Goal: Task Accomplishment & Management: Use online tool/utility

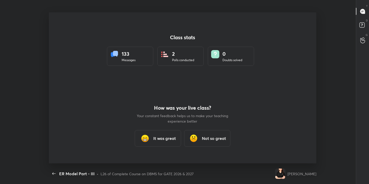
scroll to position [2, 0]
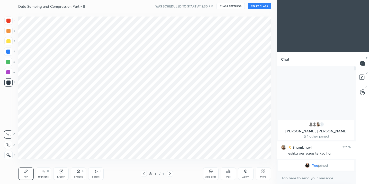
scroll to position [25597, 25491]
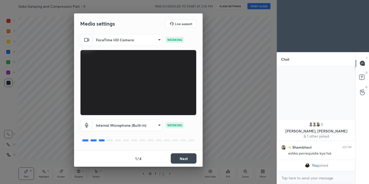
click at [183, 156] on button "Next" at bounding box center [184, 158] width 26 height 10
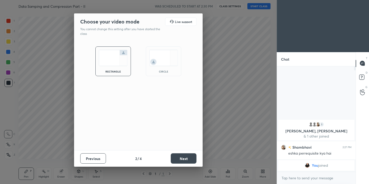
click at [183, 156] on button "Next" at bounding box center [184, 158] width 26 height 10
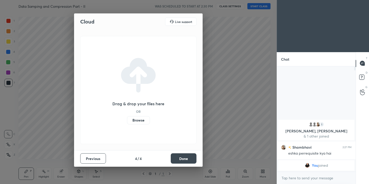
click at [183, 156] on button "Done" at bounding box center [184, 158] width 26 height 10
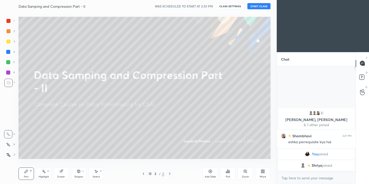
click at [229, 7] on button "CLASS SETTINGS" at bounding box center [230, 6] width 28 height 6
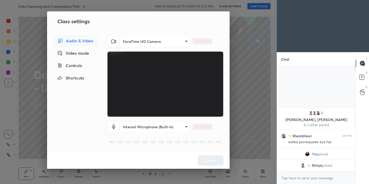
click at [155, 45] on body "1 2 3 4 5 6 7 C X Z C X Z E E Erase all H H Data Samping and Compression Part -…" at bounding box center [184, 92] width 369 height 184
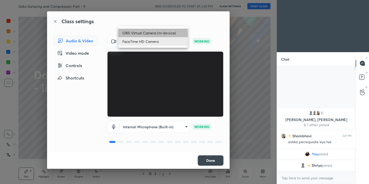
click at [149, 30] on li "OBS Virtual Camera (m-de:vice)" at bounding box center [153, 33] width 70 height 8
type input "61fa9f482d58b362711db98fcd7eb81adc2336abc9bfe98d4b11a213a43057c3"
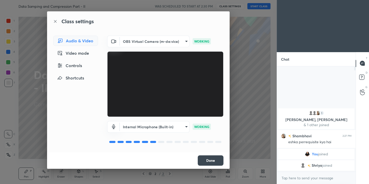
click at [212, 160] on button "Done" at bounding box center [211, 160] width 26 height 10
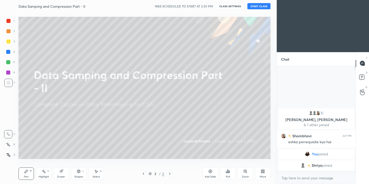
click at [259, 6] on button "START CLASS" at bounding box center [259, 6] width 23 height 6
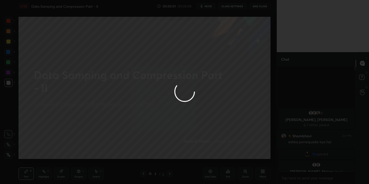
click at [208, 7] on div at bounding box center [184, 92] width 369 height 184
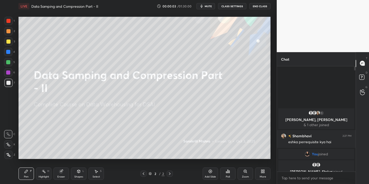
click at [209, 7] on span "mute" at bounding box center [208, 6] width 7 height 4
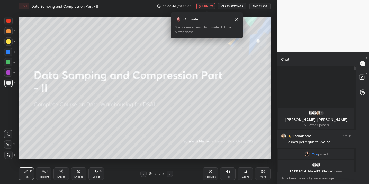
type textarea "x"
click at [294, 174] on textarea at bounding box center [316, 178] width 71 height 8
type textarea "g"
type textarea "x"
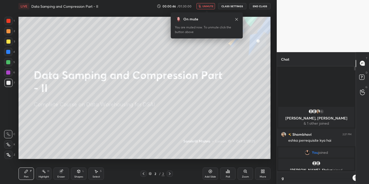
scroll to position [114, 77]
type textarea "gi"
type textarea "x"
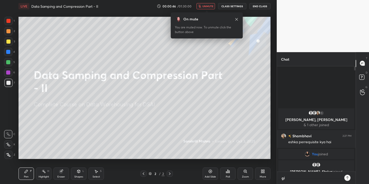
scroll to position [116, 77]
type textarea "giv"
type textarea "x"
type textarea "give"
type textarea "x"
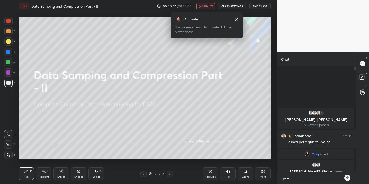
type textarea "give"
type textarea "x"
type textarea "give m"
type textarea "x"
type textarea "give me"
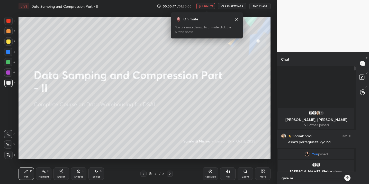
type textarea "x"
type textarea "give me"
type textarea "x"
type textarea "give me 5"
type textarea "x"
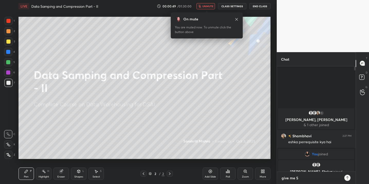
type textarea "give me 5"
type textarea "x"
type textarea "give me 5 m"
type textarea "x"
type textarea "give me 5 mi"
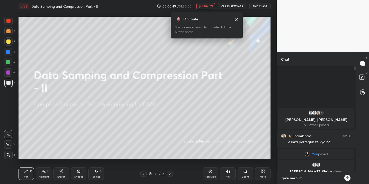
type textarea "x"
type textarea "give me 5 min"
type textarea "x"
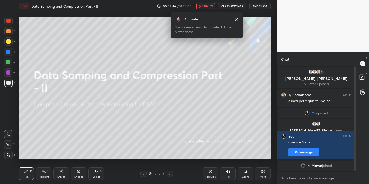
scroll to position [0, 0]
click at [298, 177] on textarea at bounding box center [316, 178] width 71 height 8
type textarea "v"
type textarea "x"
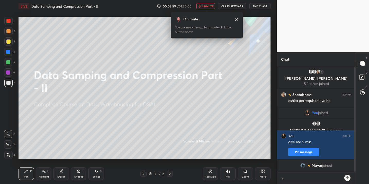
type textarea "vi"
type textarea "x"
type textarea "vid"
type textarea "x"
type textarea "vide"
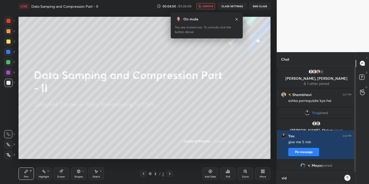
type textarea "x"
type textarea "video"
type textarea "x"
type textarea "video"
type textarea "x"
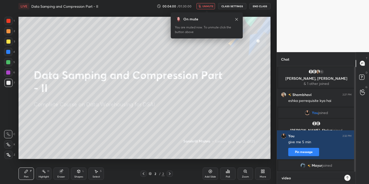
type textarea "video o"
type textarea "x"
type textarea "video"
type textarea "x"
type textarea "video i"
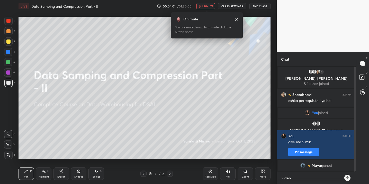
type textarea "x"
type textarea "video is"
type textarea "x"
type textarea "video is"
type textarea "x"
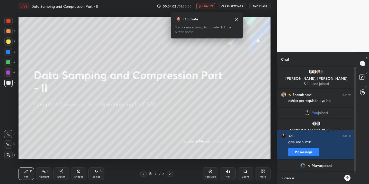
type textarea "video is n"
type textarea "x"
type textarea "video is no"
type textarea "x"
type textarea "video is not"
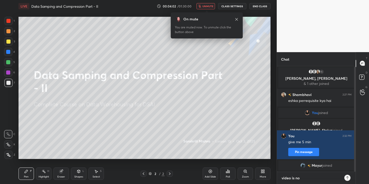
type textarea "x"
type textarea "video is not"
type textarea "x"
type textarea "video is not v"
type textarea "x"
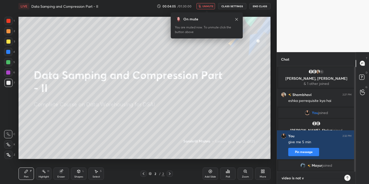
type textarea "video is not vi"
type textarea "x"
type textarea "video is not vis"
type textarea "x"
type textarea "video is not visi"
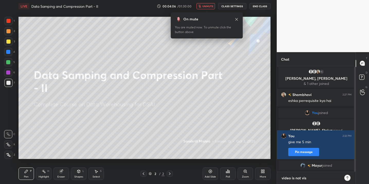
type textarea "x"
type textarea "video is not visil"
type textarea "x"
type textarea "video is not visile"
type textarea "x"
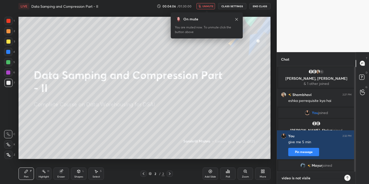
type textarea "video is not visile"
type textarea "x"
type textarea "video is not visile"
type textarea "x"
type textarea "video is not visil"
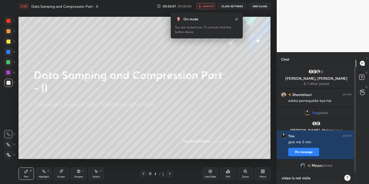
type textarea "x"
type textarea "video is not visi"
type textarea "x"
type textarea "video is not vis"
type textarea "x"
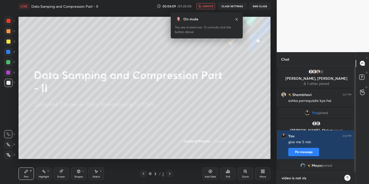
type textarea "video is not visb"
type textarea "x"
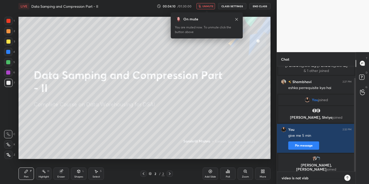
type textarea "video is not vis"
type textarea "x"
type textarea "video is not visi"
type textarea "x"
type textarea "video is not visin"
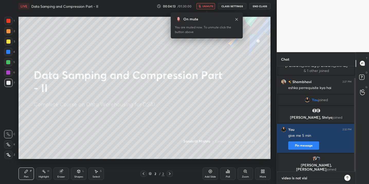
type textarea "x"
type textarea "video is not visinl"
type textarea "x"
type textarea "video is not visin"
type textarea "x"
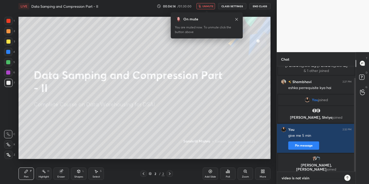
type textarea "video is not visi"
type textarea "x"
type textarea "video is not visib"
type textarea "x"
type textarea "video is not visibl"
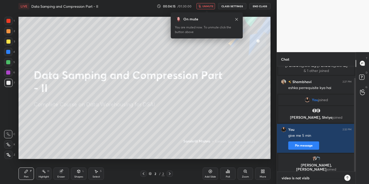
type textarea "x"
type textarea "video is not visible"
type textarea "x"
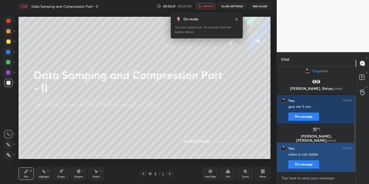
type textarea "?"
type textarea "x"
type textarea "??"
type textarea "x"
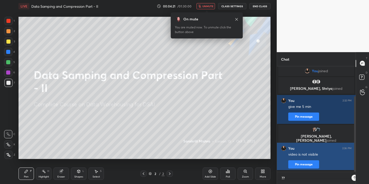
scroll to position [116, 77]
type textarea "x"
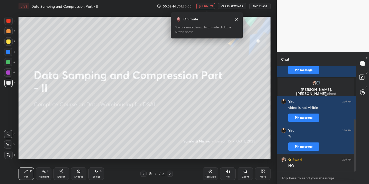
scroll to position [106, 0]
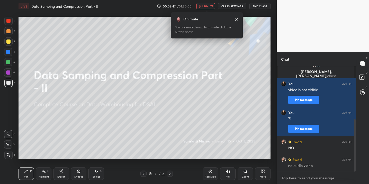
click at [294, 177] on textarea at bounding box center [316, 178] width 71 height 8
click at [302, 178] on textarea at bounding box center [316, 178] width 71 height 8
click at [290, 177] on textarea at bounding box center [316, 178] width 71 height 8
type textarea "t"
type textarea "x"
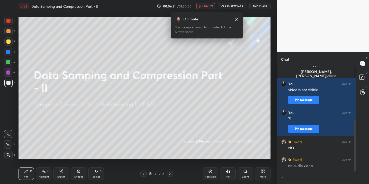
scroll to position [114, 77]
type textarea "tr"
type textarea "x"
type textarea "tri"
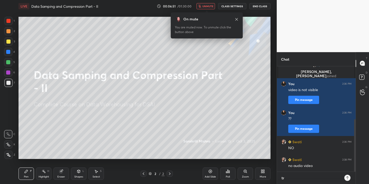
type textarea "x"
type textarea "trin"
type textarea "x"
type textarea "tring"
type textarea "x"
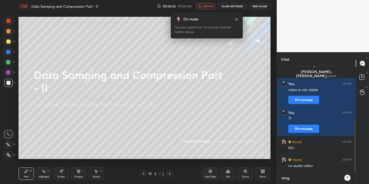
type textarea "tring"
type textarea "x"
type textarea "tring"
type textarea "x"
type textarea "trin"
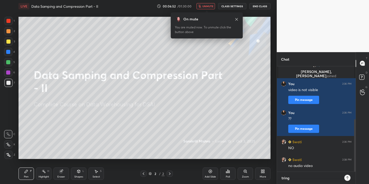
type textarea "x"
type textarea "tri"
type textarea "x"
type textarea "tr"
type textarea "x"
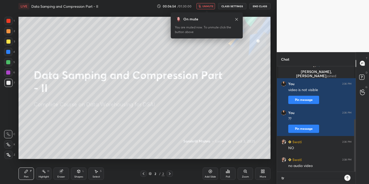
type textarea "try"
type textarea "x"
type textarea "tryi"
type textarea "x"
type textarea "tryimn"
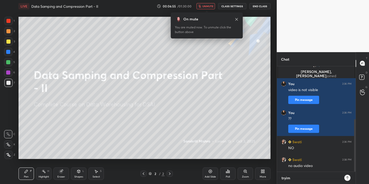
type textarea "x"
type textarea "tryimng"
type textarea "x"
type textarea "tryimn"
type textarea "x"
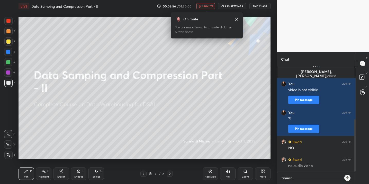
type textarea "tryim"
type textarea "x"
type textarea "tryi"
type textarea "x"
type textarea "tryin"
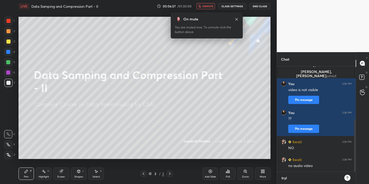
type textarea "x"
type textarea "trying"
type textarea "x"
type textarea "trying"
type textarea "x"
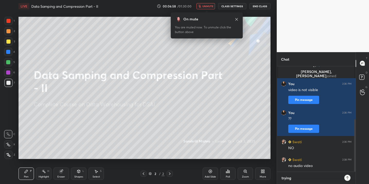
type textarea "trying t"
type textarea "x"
type textarea "trying to"
type textarea "x"
type textarea "trying to"
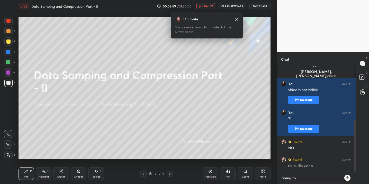
type textarea "x"
type textarea "trying to f"
type textarea "x"
type textarea "trying to fi"
type textarea "x"
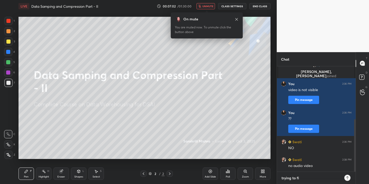
type textarea "trying to fig"
type textarea "x"
type textarea "trying to figu"
type textarea "x"
type textarea "trying to figur"
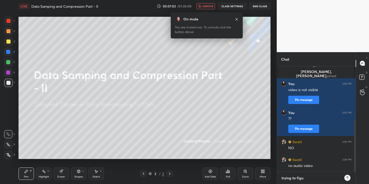
type textarea "x"
type textarea "trying to figure"
type textarea "x"
type textarea "trying to figure"
type textarea "x"
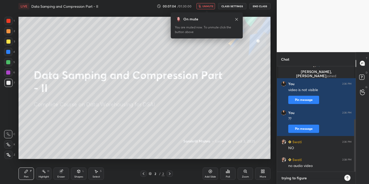
type textarea "trying to figure o"
type textarea "x"
type textarea "trying to figure ou"
type textarea "x"
type textarea "trying to figure out"
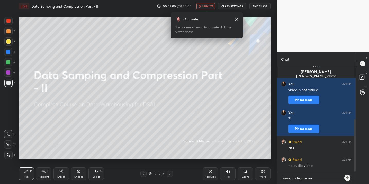
type textarea "x"
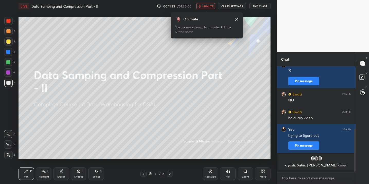
scroll to position [172, 0]
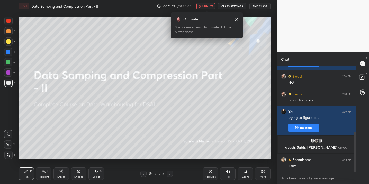
click at [297, 180] on textarea at bounding box center [316, 178] width 71 height 8
type textarea "n"
type textarea "x"
type textarea "no"
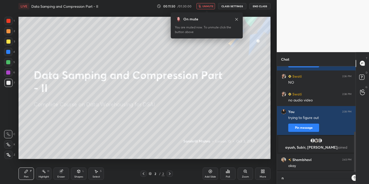
type textarea "x"
type textarea "not"
type textarea "x"
type textarea "not"
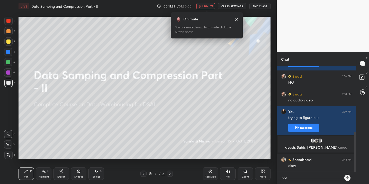
type textarea "x"
type textarea "not a"
type textarea "x"
type textarea "not av"
type textarea "x"
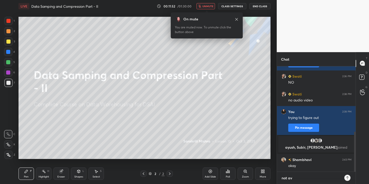
type textarea "not ava"
type textarea "x"
type textarea "not avai"
type textarea "x"
type textarea "not avaib"
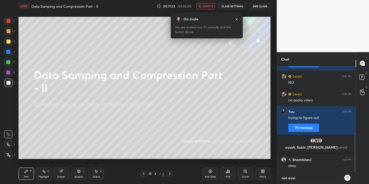
type textarea "x"
type textarea "not avai"
type textarea "x"
type textarea "not ava"
type textarea "x"
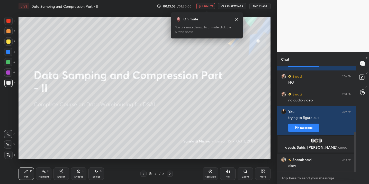
click at [309, 180] on textarea at bounding box center [316, 178] width 71 height 8
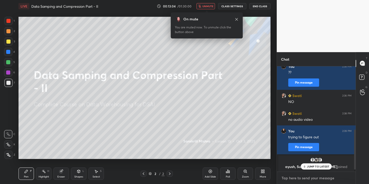
scroll to position [172, 0]
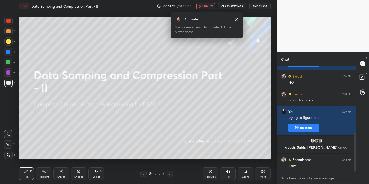
click at [292, 181] on textarea at bounding box center [316, 178] width 71 height 8
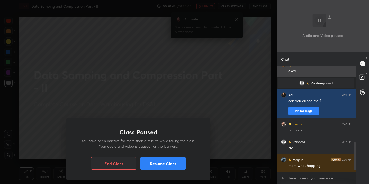
scroll to position [284, 0]
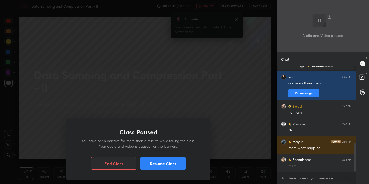
click at [166, 164] on button "Resume Class" at bounding box center [163, 163] width 45 height 12
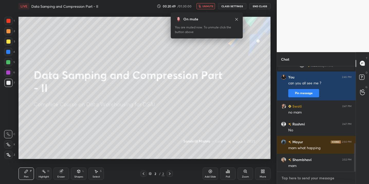
click at [297, 178] on textarea at bounding box center [316, 178] width 71 height 8
click at [299, 177] on textarea at bounding box center [316, 178] width 71 height 8
click at [295, 178] on textarea at bounding box center [316, 178] width 71 height 8
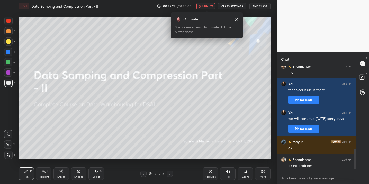
scroll to position [395, 0]
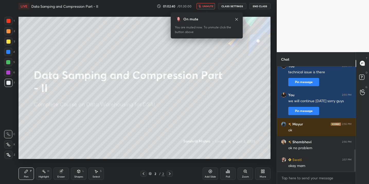
click at [258, 5] on button "End Class" at bounding box center [260, 6] width 21 height 6
